Goal: Navigation & Orientation: Find specific page/section

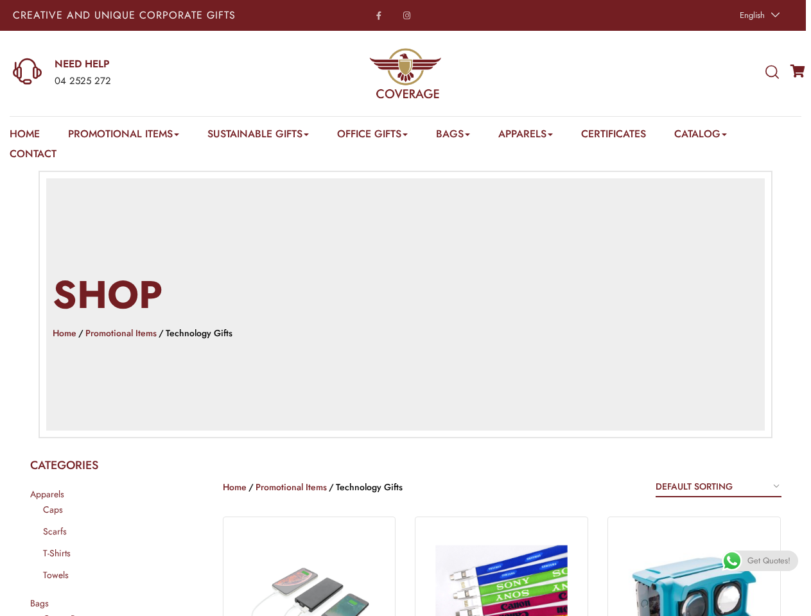
click at [405, 308] on h2 "Shop" at bounding box center [406, 295] width 706 height 54
click at [758, 15] on span "English" at bounding box center [752, 15] width 25 height 12
click at [138, 73] on div "04 2525 272" at bounding box center [159, 81] width 209 height 17
click at [772, 73] on icon at bounding box center [771, 72] width 13 height 14
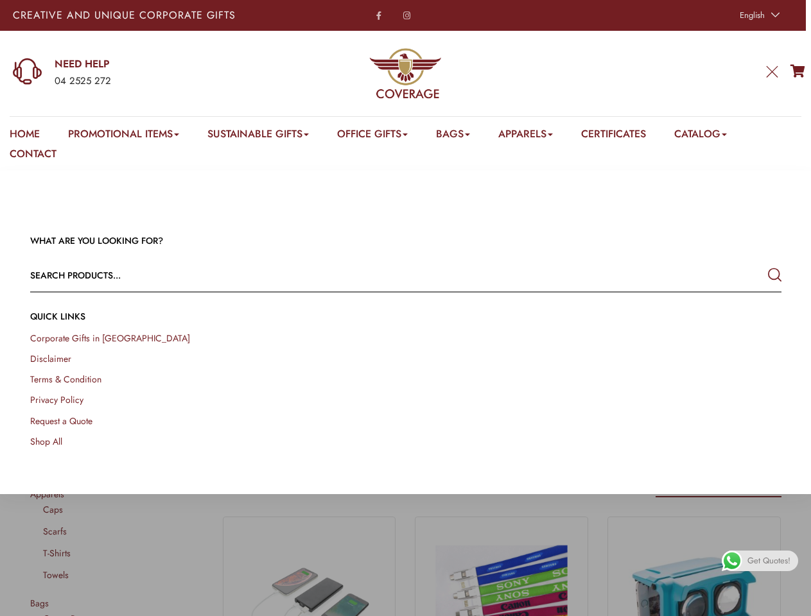
click at [125, 136] on link "Promotional Items" at bounding box center [123, 136] width 111 height 20
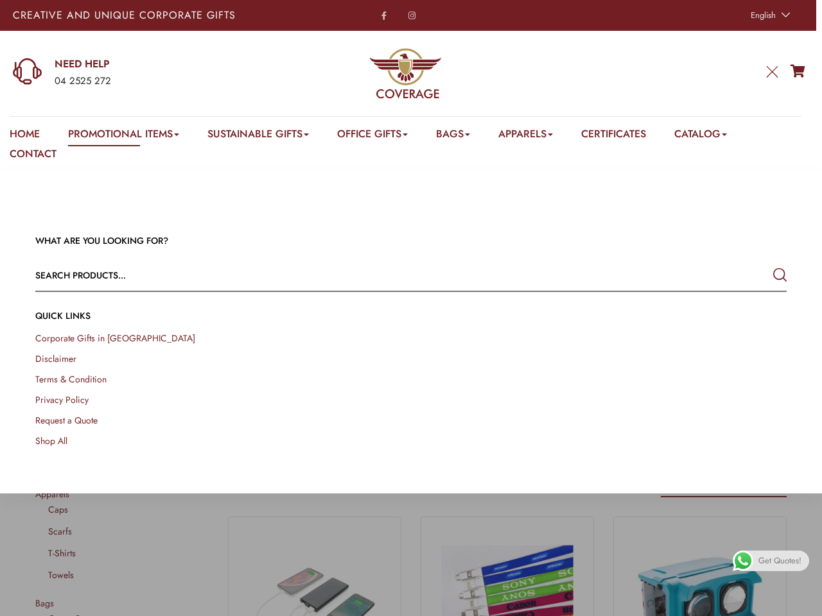
click at [379, 136] on link "Office Gifts" at bounding box center [372, 136] width 71 height 20
click at [463, 136] on link "Bags" at bounding box center [453, 136] width 34 height 20
click at [539, 136] on link "Apparels" at bounding box center [525, 136] width 55 height 20
click at [717, 136] on link "Catalog" at bounding box center [700, 136] width 53 height 20
click at [796, 602] on link at bounding box center [807, 601] width 29 height 29
